Goal: Entertainment & Leisure: Consume media (video, audio)

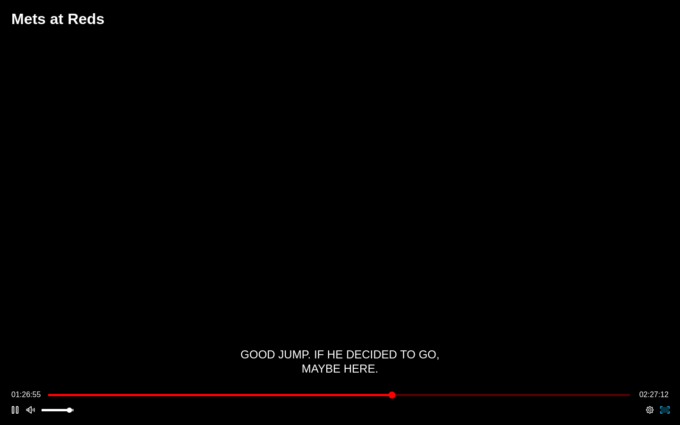
click at [644, 334] on div "Play/Pause" at bounding box center [340, 212] width 680 height 425
click at [609, 415] on div "Play Mute Picture-in-Picture Apple AirPlay Google Cast VR Settings Fullscreen" at bounding box center [340, 410] width 665 height 15
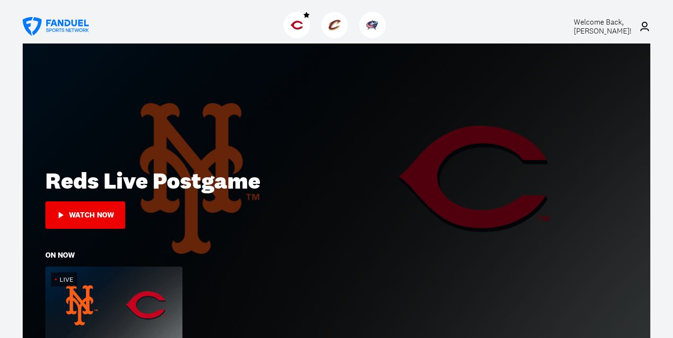
scroll to position [54, 0]
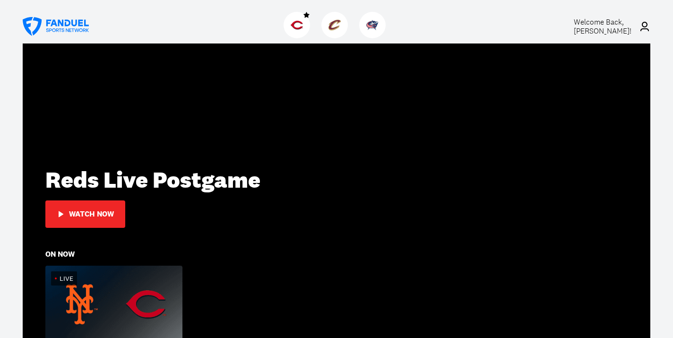
click at [89, 216] on div "Watch Now" at bounding box center [91, 214] width 45 height 9
